Goal: Task Accomplishment & Management: Use online tool/utility

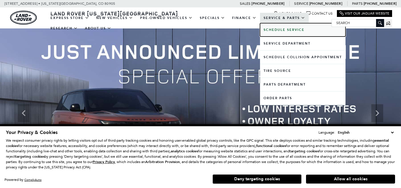
click at [280, 29] on b "Schedule Service" at bounding box center [284, 30] width 41 height 4
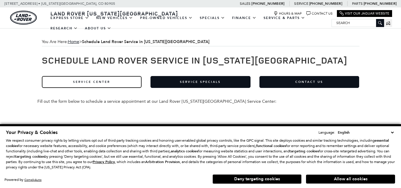
click at [107, 80] on link "Service Center" at bounding box center [92, 82] width 100 height 12
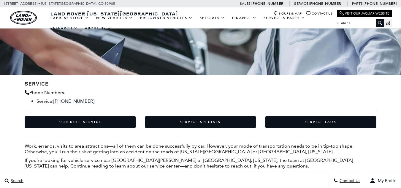
scroll to position [149, 0]
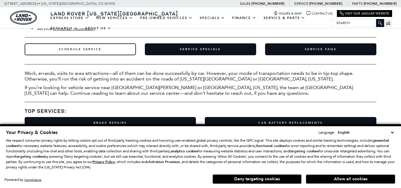
click at [100, 54] on link "Schedule Service" at bounding box center [80, 49] width 111 height 12
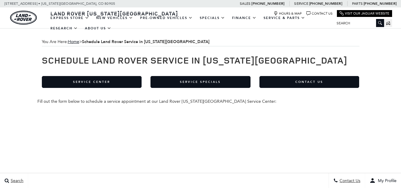
scroll to position [100, 0]
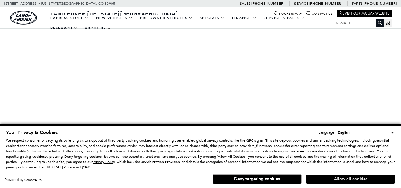
click at [360, 176] on button "Allow all cookies" at bounding box center [350, 179] width 89 height 9
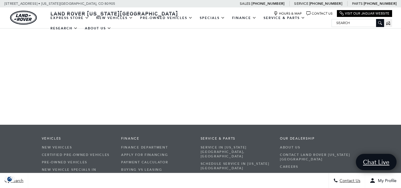
scroll to position [0, 0]
